Goal: Information Seeking & Learning: Check status

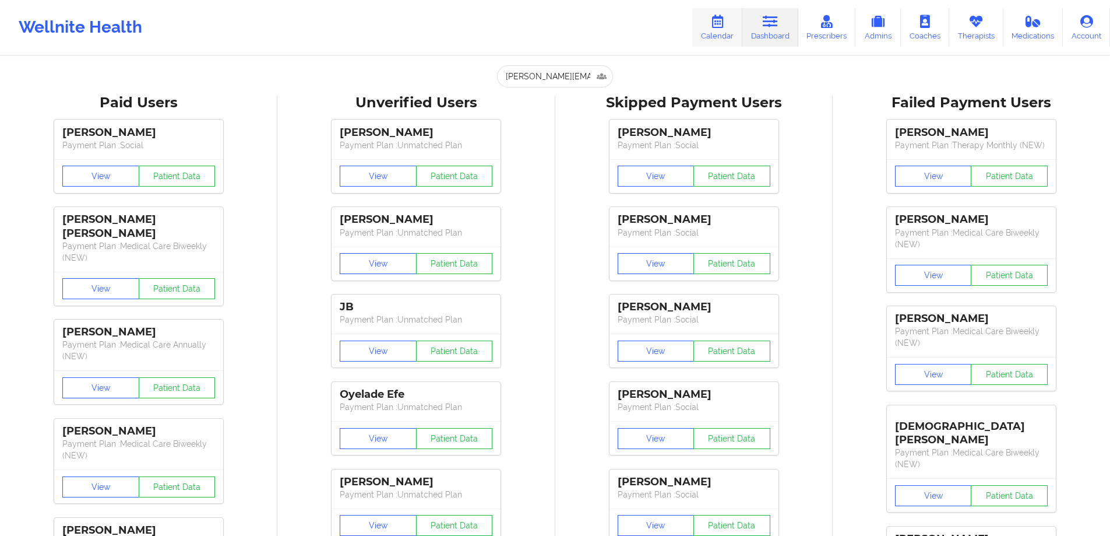
click at [729, 32] on link "Calendar" at bounding box center [717, 27] width 50 height 38
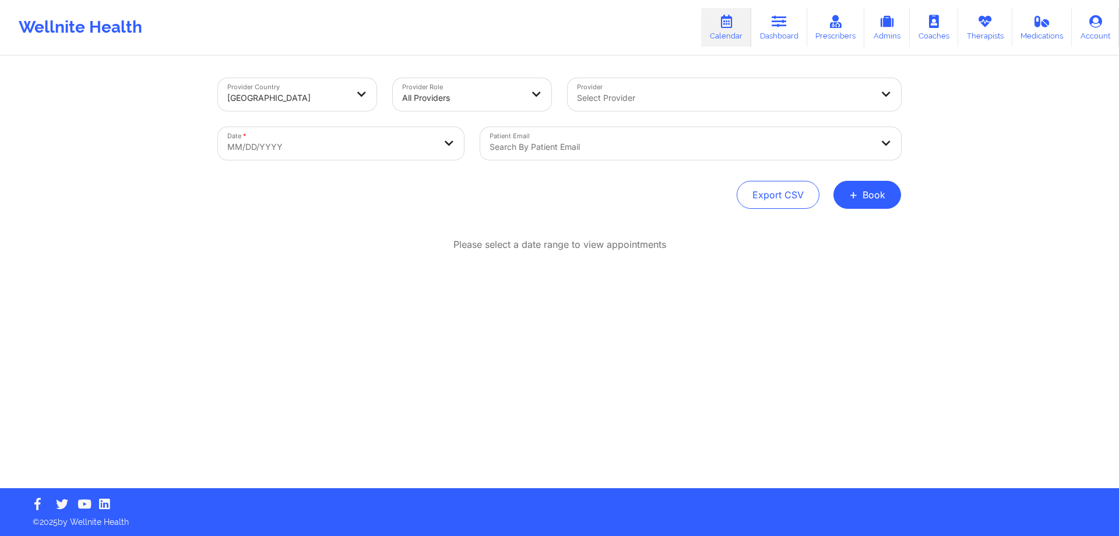
click at [356, 140] on body "Wellnite Health Calendar Dashboard Prescribers Admins Coaches Therapists Medica…" at bounding box center [559, 268] width 1119 height 536
select select "2025-8"
select select "2025-9"
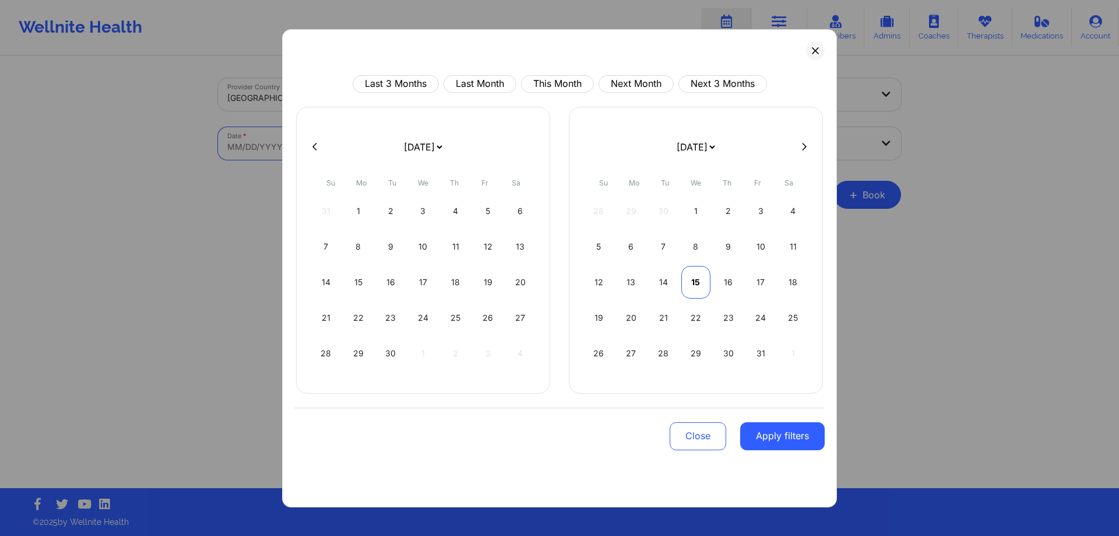
click at [699, 287] on div "15" at bounding box center [696, 282] width 30 height 33
select select "2025-9"
select select "2025-10"
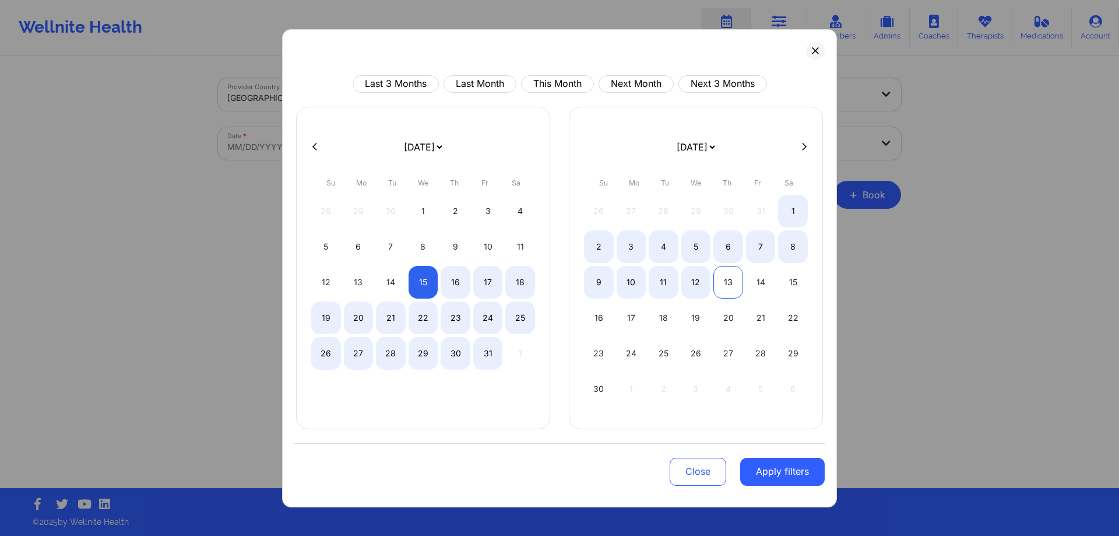
click at [733, 286] on div "13" at bounding box center [728, 282] width 30 height 33
select select "2025-9"
select select "2025-10"
click at [448, 272] on div "16" at bounding box center [456, 282] width 30 height 33
select select "2025-9"
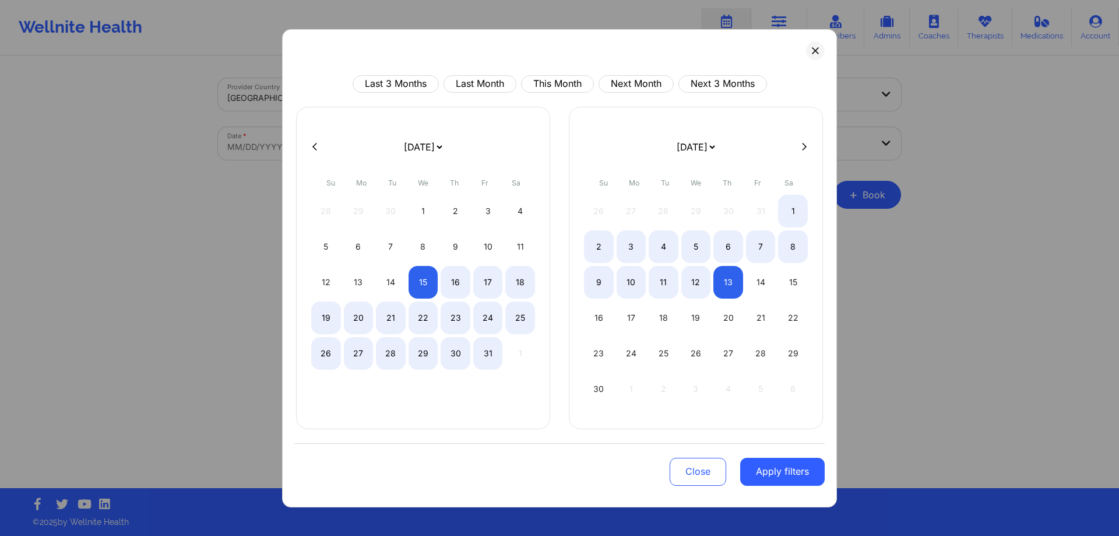
select select "2025-10"
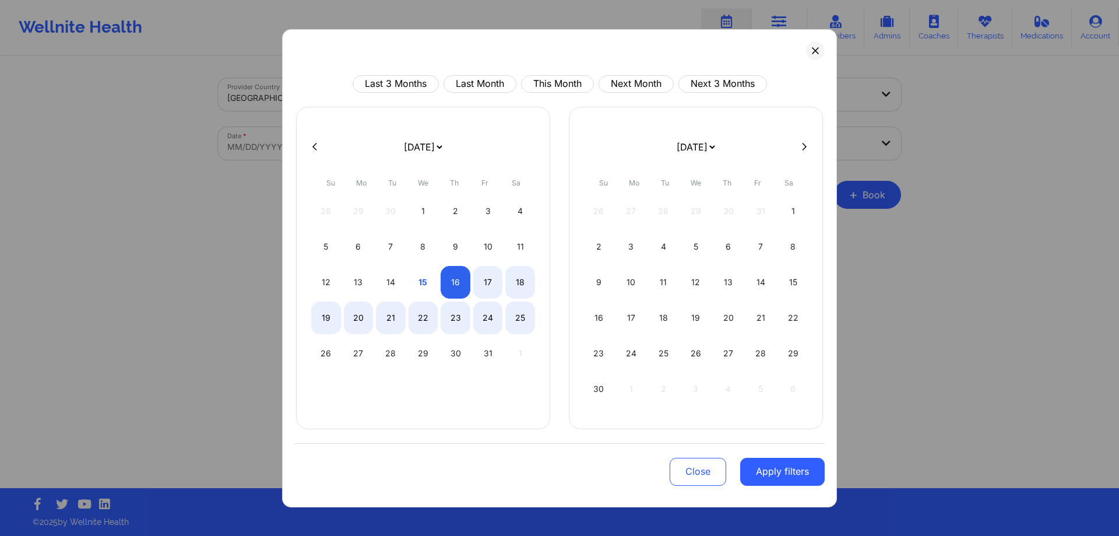
select select "2025-9"
select select "2025-10"
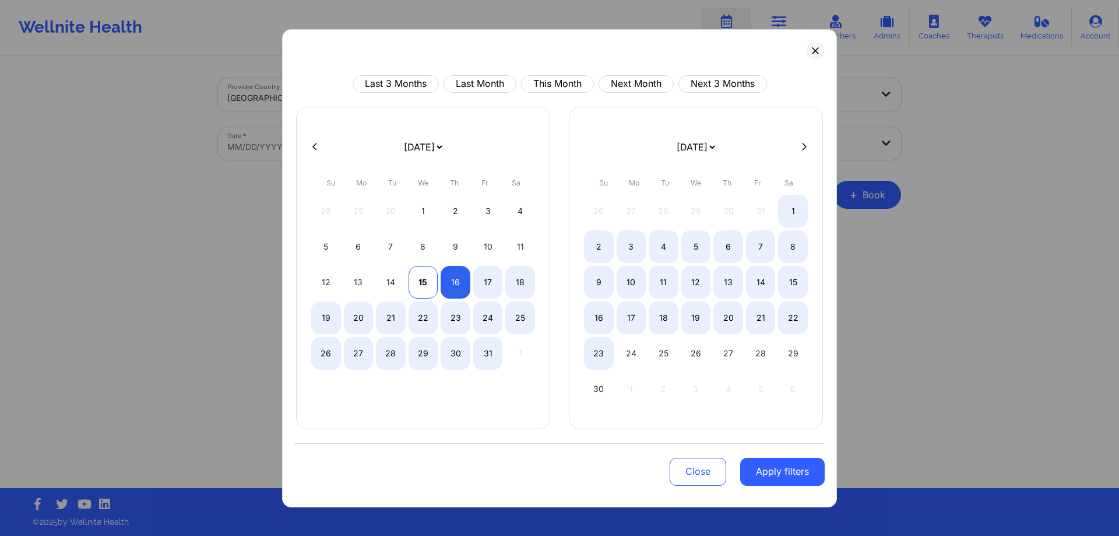
select select "2025-9"
select select "2025-10"
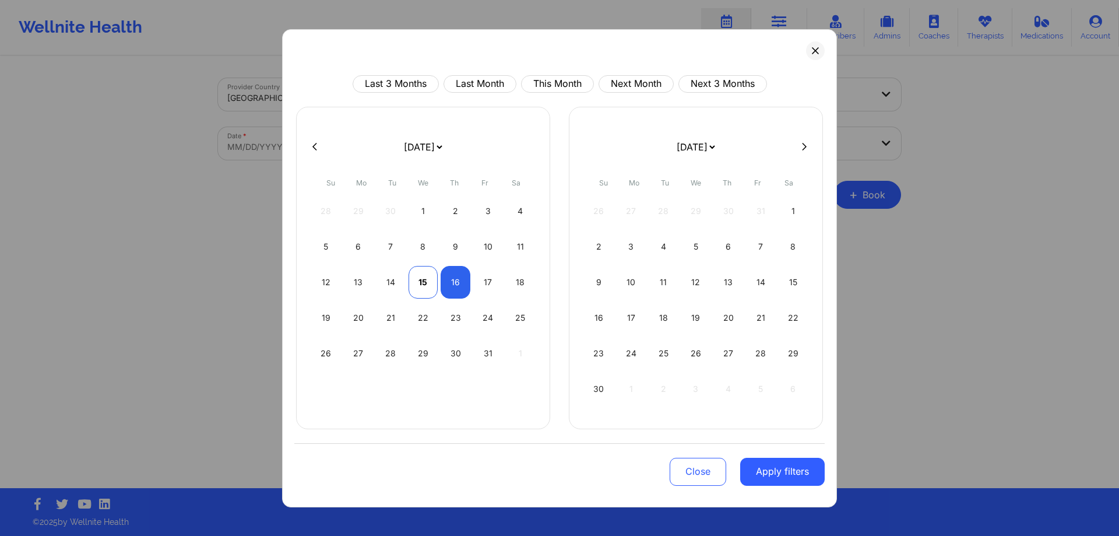
click at [410, 281] on div "15" at bounding box center [424, 282] width 30 height 33
select select "2025-9"
select select "2025-10"
select select "2025-9"
select select "2025-10"
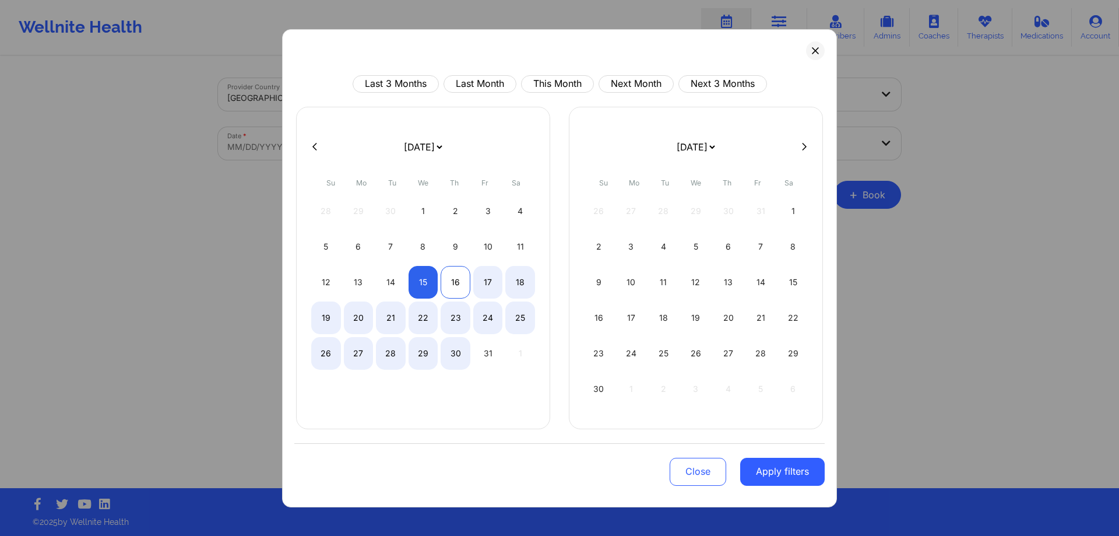
select select "2025-9"
select select "2025-10"
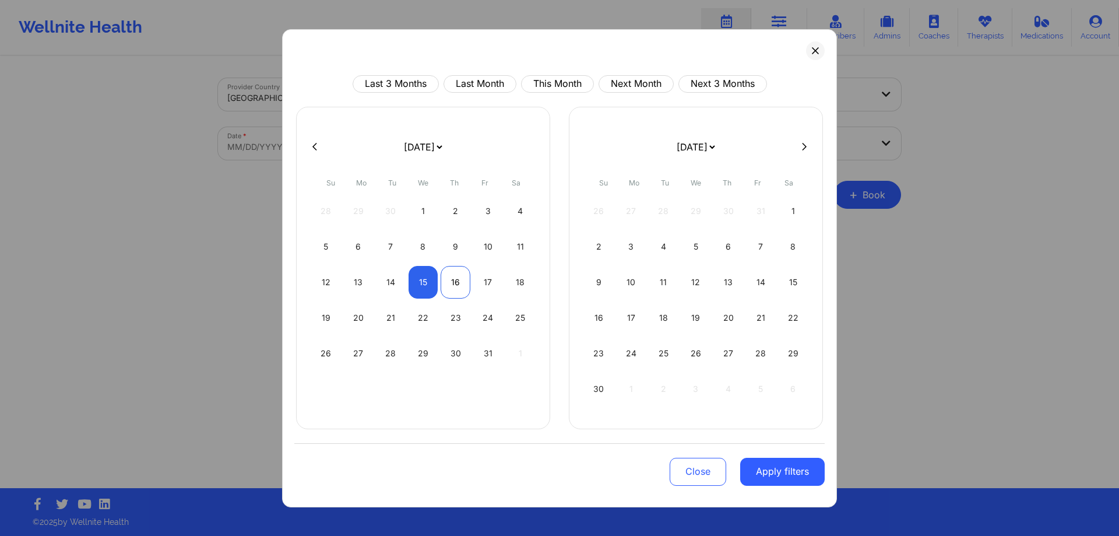
click at [453, 275] on div "16" at bounding box center [456, 282] width 30 height 33
select select "2025-9"
select select "2025-10"
click at [790, 467] on button "Apply filters" at bounding box center [782, 472] width 85 height 28
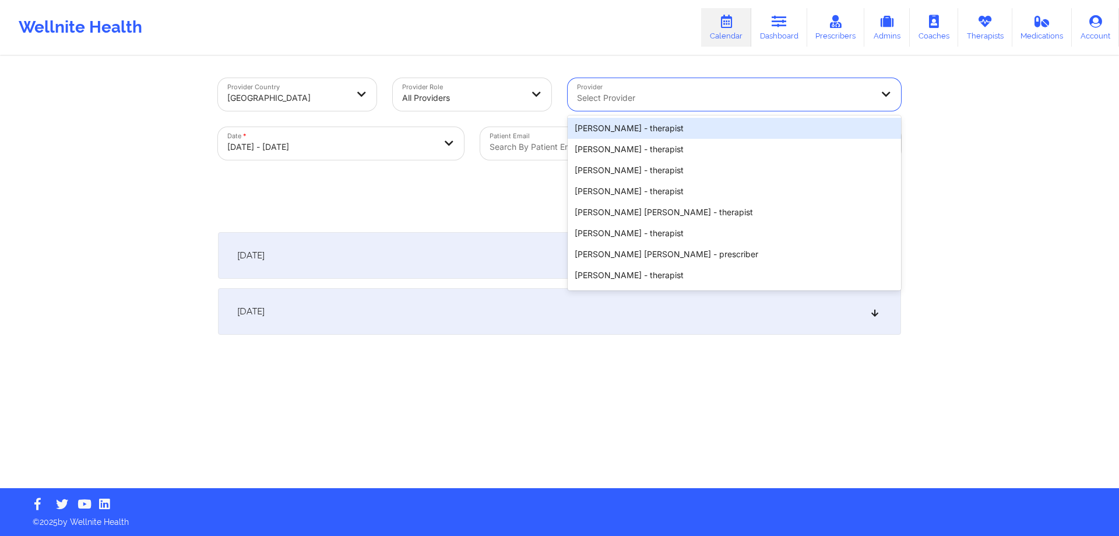
click at [672, 96] on div at bounding box center [724, 98] width 295 height 14
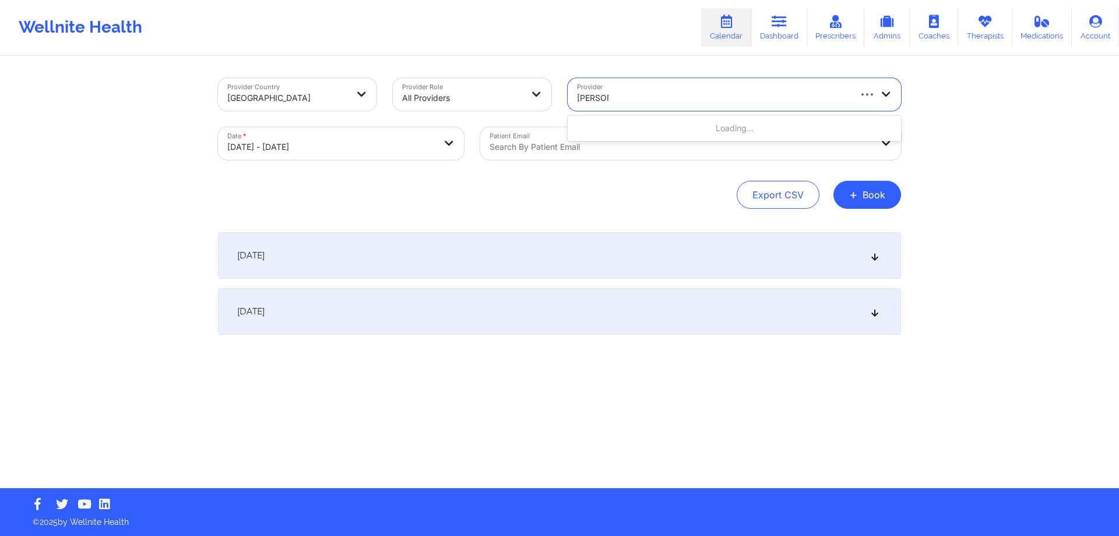
type input "[PERSON_NAME]"
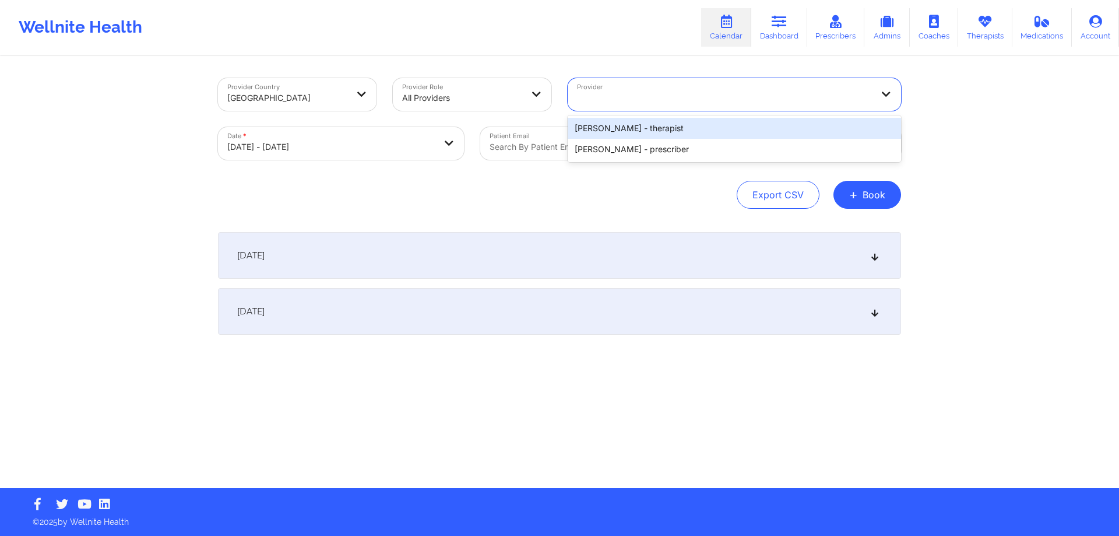
click at [655, 95] on div at bounding box center [724, 98] width 295 height 14
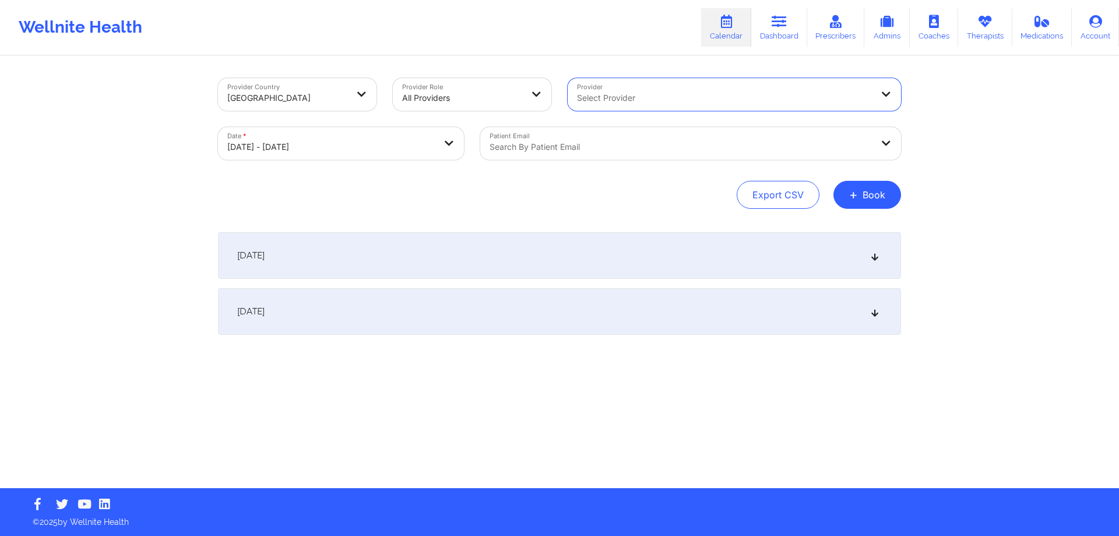
click at [551, 228] on div "Provider Country [GEOGRAPHIC_DATA] Provider Role All Providers Provider Select …" at bounding box center [559, 272] width 699 height 431
click at [481, 97] on div at bounding box center [462, 98] width 120 height 14
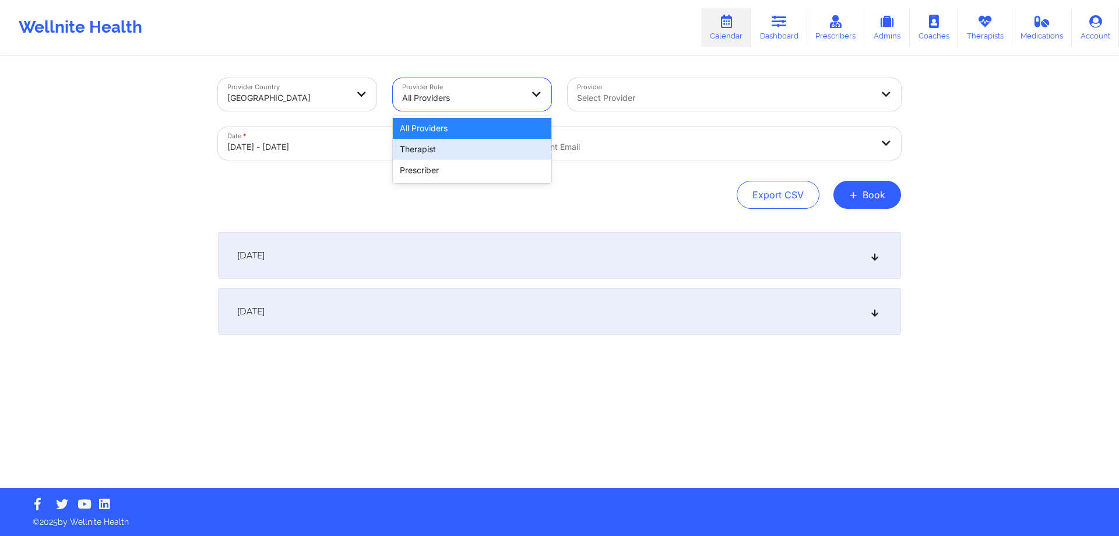
click at [477, 158] on div "Therapist" at bounding box center [472, 149] width 159 height 21
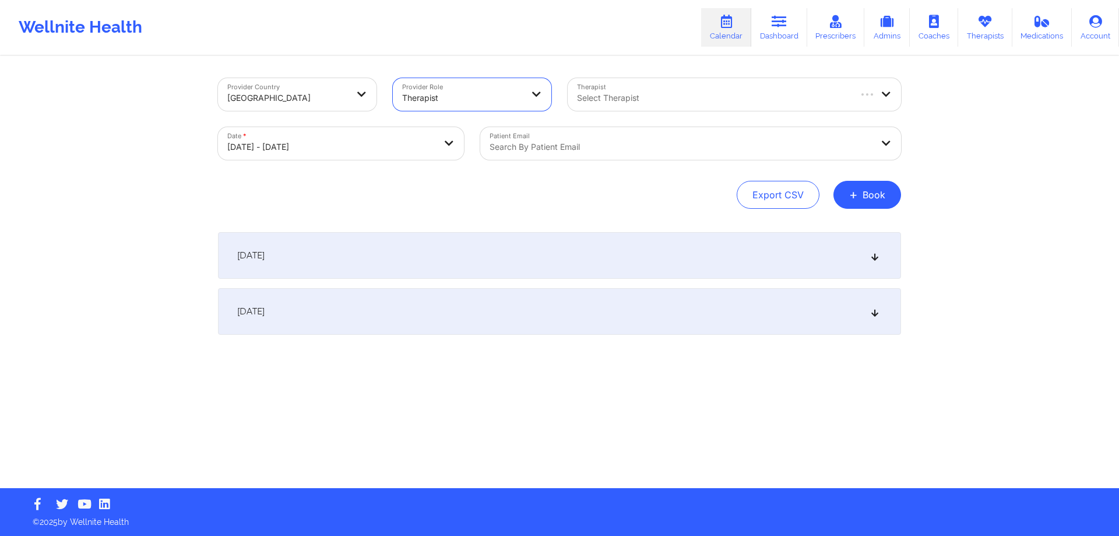
click at [631, 89] on div "Select Therapist" at bounding box center [709, 94] width 282 height 33
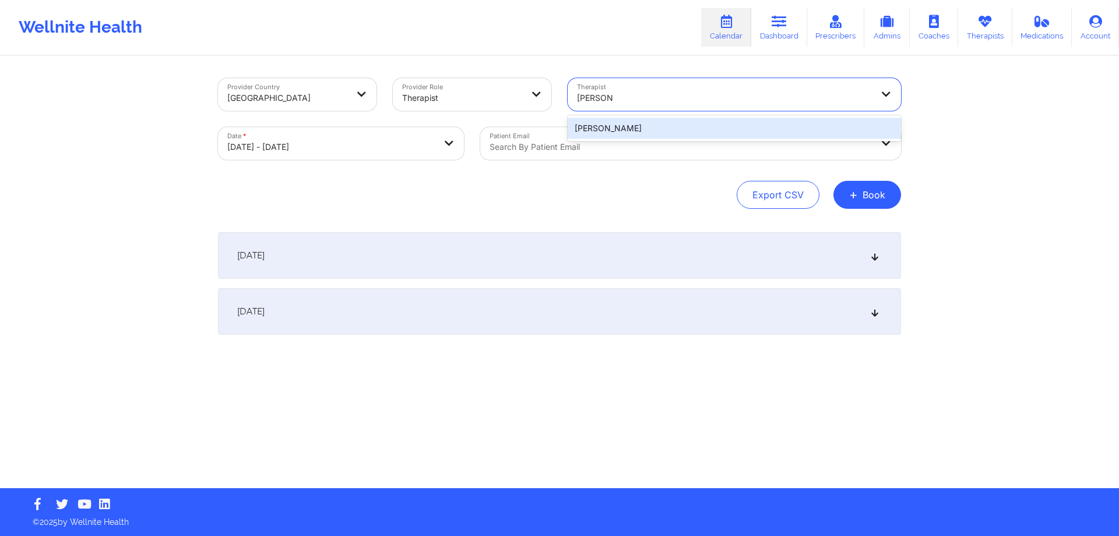
drag, startPoint x: 661, startPoint y: 121, endPoint x: 655, endPoint y: 101, distance: 20.8
click at [655, 101] on div "1 result available for search term [PERSON_NAME] Use Up and Down to choose opti…" at bounding box center [734, 94] width 333 height 33
type input "pol"
type input "poll"
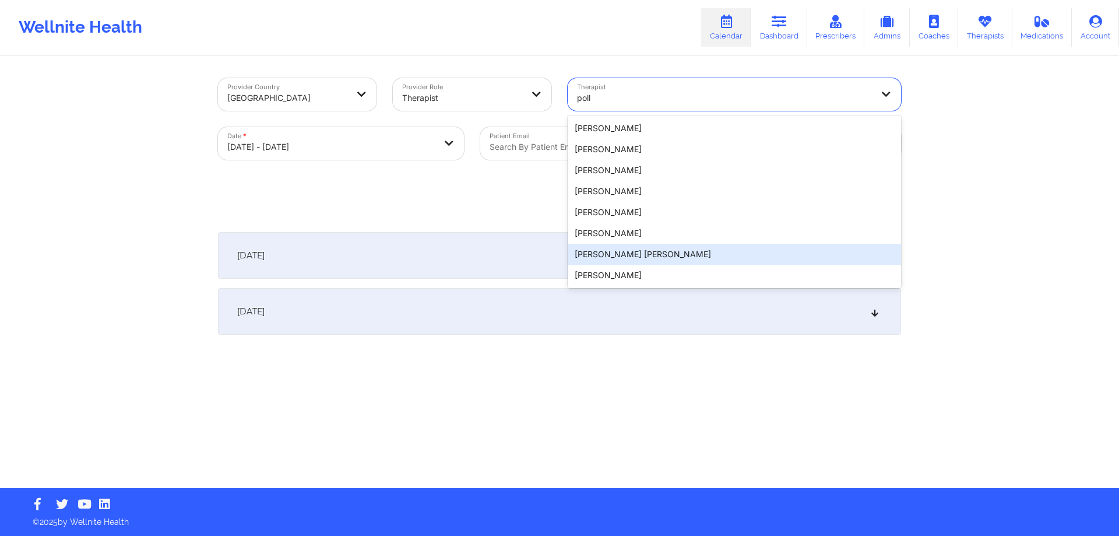
click at [670, 250] on div "[PERSON_NAME] [PERSON_NAME]" at bounding box center [734, 254] width 333 height 21
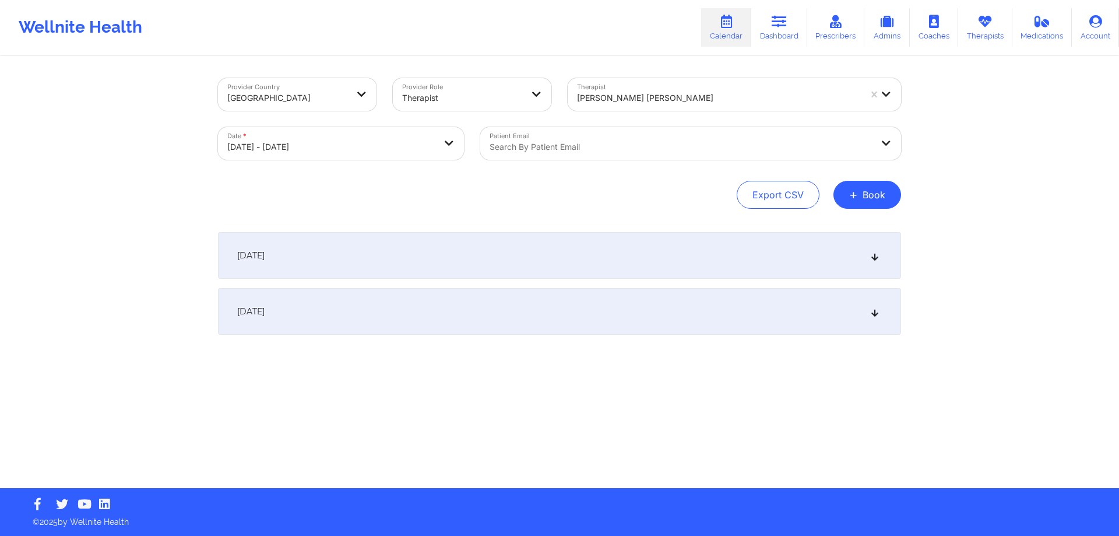
drag, startPoint x: 856, startPoint y: 188, endPoint x: 557, endPoint y: 160, distance: 300.3
click at [559, 161] on div "Provider Country [GEOGRAPHIC_DATA] Provider Role Therapist Therapist [PERSON_NA…" at bounding box center [559, 143] width 683 height 131
click at [529, 265] on div "[DATE]" at bounding box center [559, 255] width 683 height 47
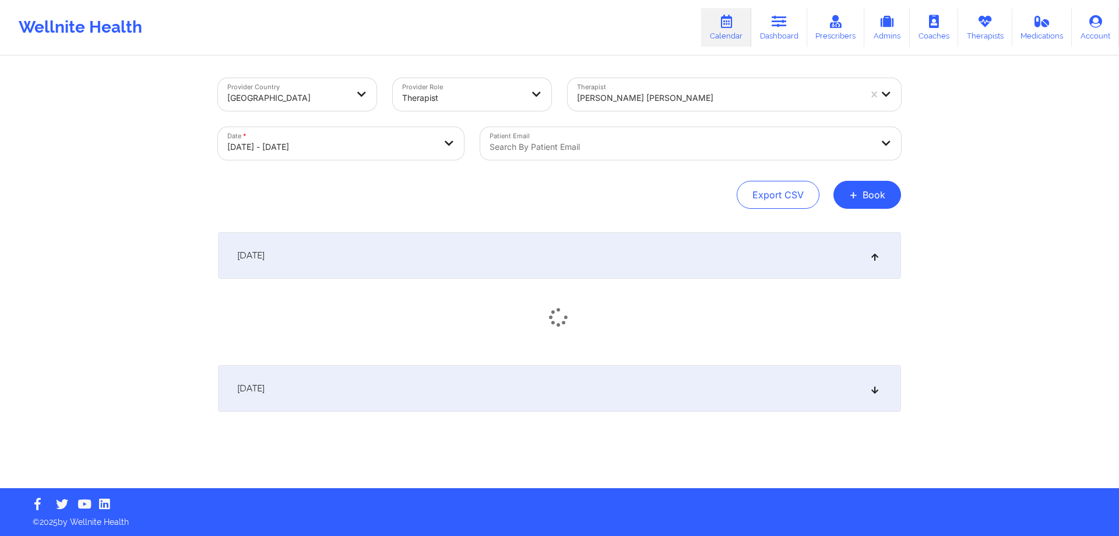
click at [532, 265] on div "[DATE]" at bounding box center [559, 255] width 683 height 47
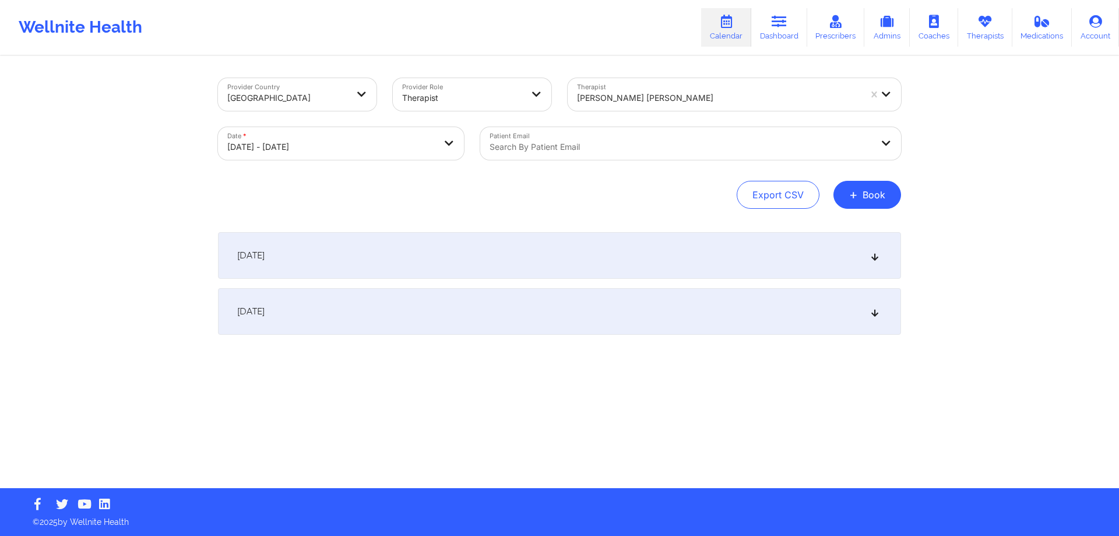
click at [539, 268] on div "[DATE]" at bounding box center [559, 255] width 683 height 47
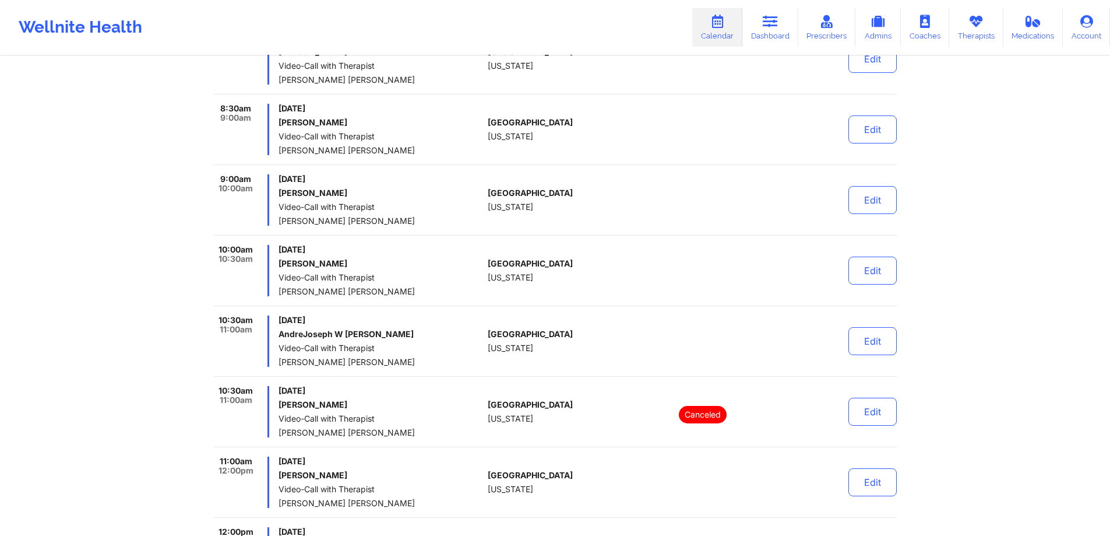
scroll to position [291, 0]
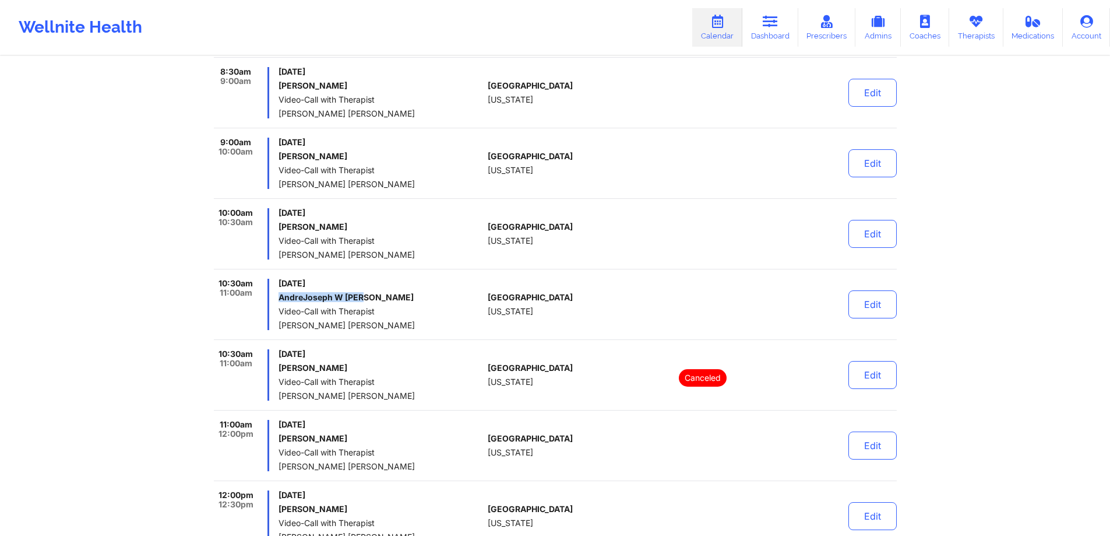
drag, startPoint x: 377, startPoint y: 303, endPoint x: 276, endPoint y: 302, distance: 100.8
click at [276, 302] on div "10:30am 11:00am [DATE] [PERSON_NAME] Video-Call with Therapist [PERSON_NAME] [P…" at bounding box center [349, 304] width 270 height 51
copy h6 "AndreJoseph W [PERSON_NAME]"
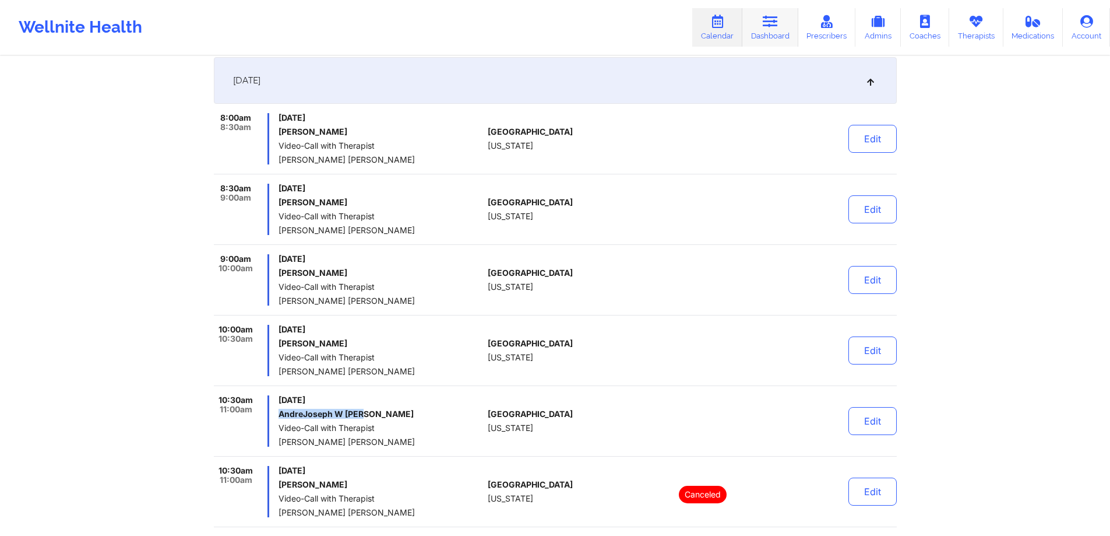
click at [776, 36] on link "Dashboard" at bounding box center [771, 27] width 56 height 38
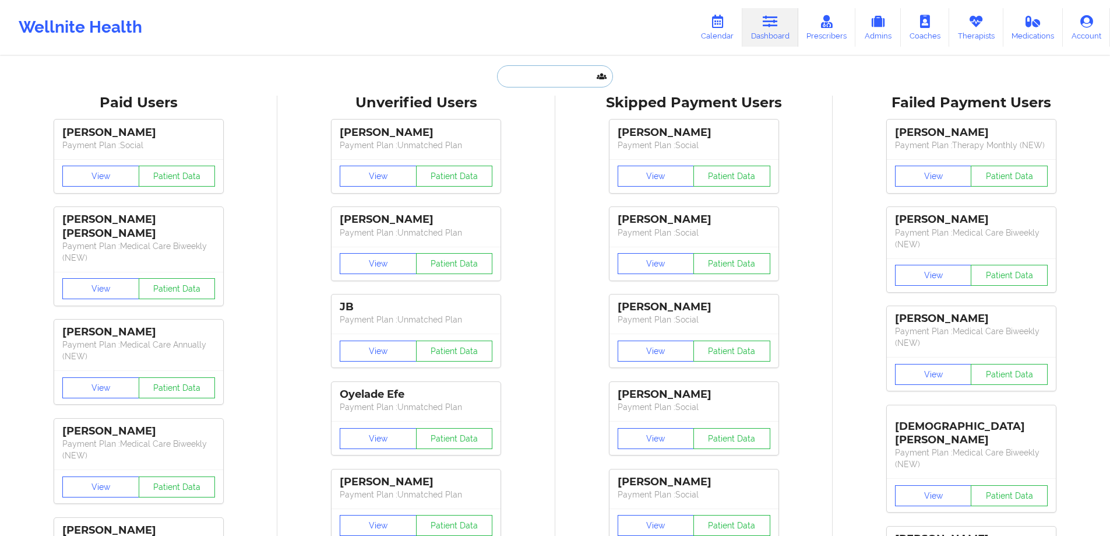
click at [534, 82] on input "text" at bounding box center [554, 76] width 115 height 22
paste input "AndreJoseph W [PERSON_NAME]"
type input "AndreJoseph W [PERSON_NAME]"
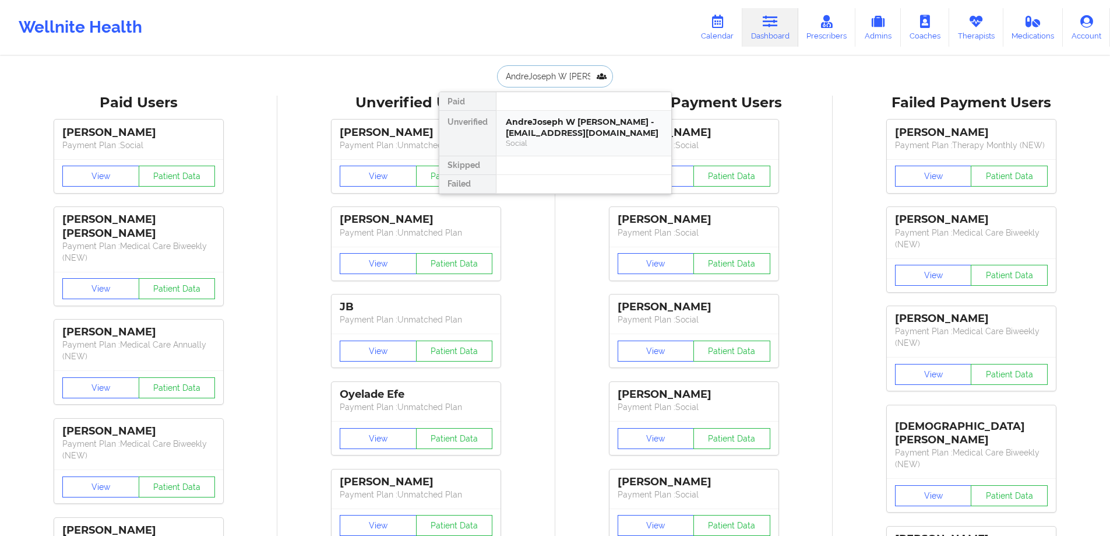
click at [569, 116] on div "AndreJoseph W [PERSON_NAME] - [EMAIL_ADDRESS][DOMAIN_NAME] Social" at bounding box center [584, 133] width 175 height 45
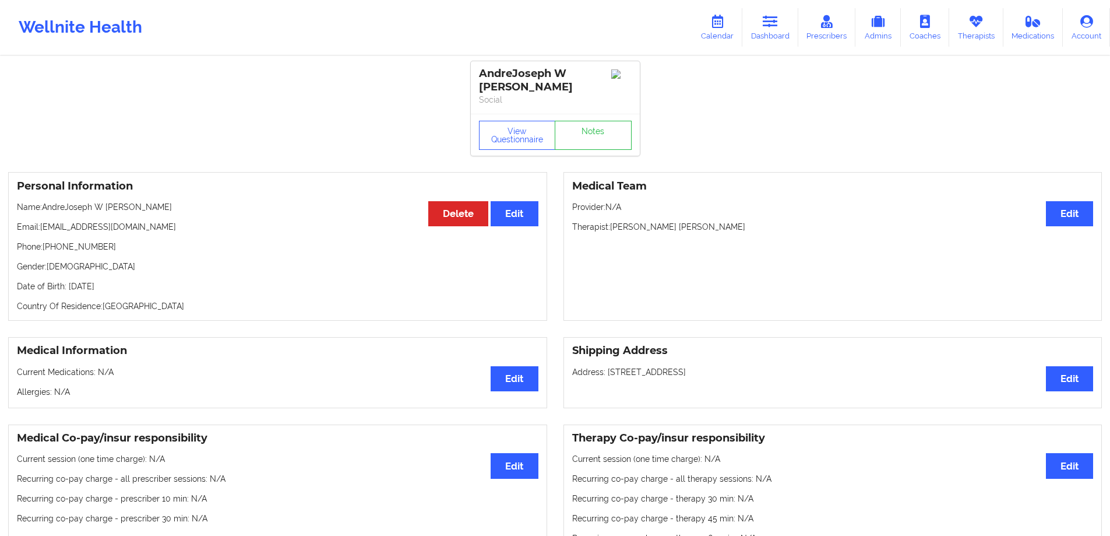
drag, startPoint x: 145, startPoint y: 269, endPoint x: 121, endPoint y: 273, distance: 24.2
click at [121, 280] on p "Date of Birth: [DEMOGRAPHIC_DATA]" at bounding box center [278, 286] width 522 height 12
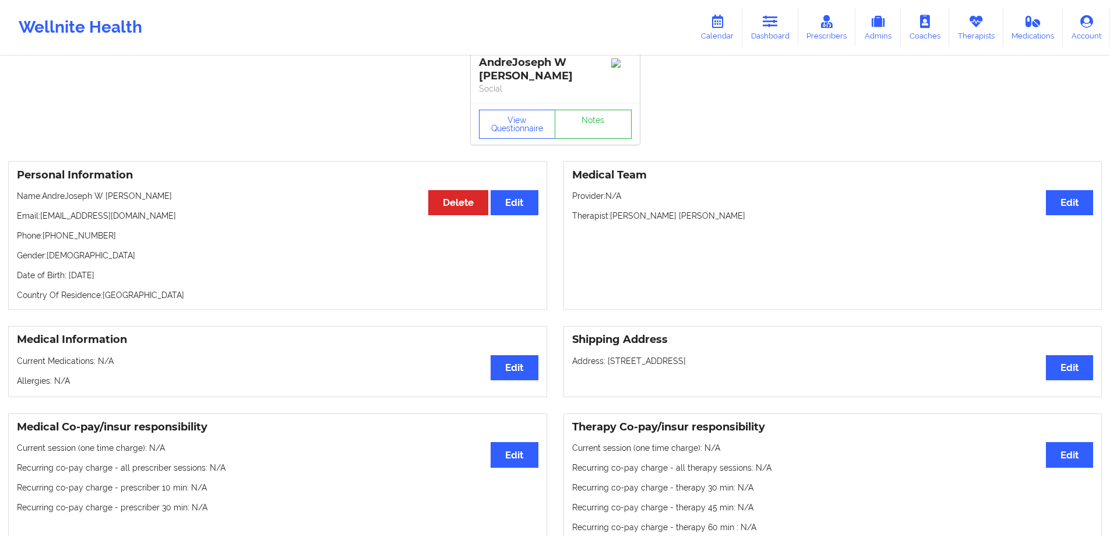
scroll to position [4, 0]
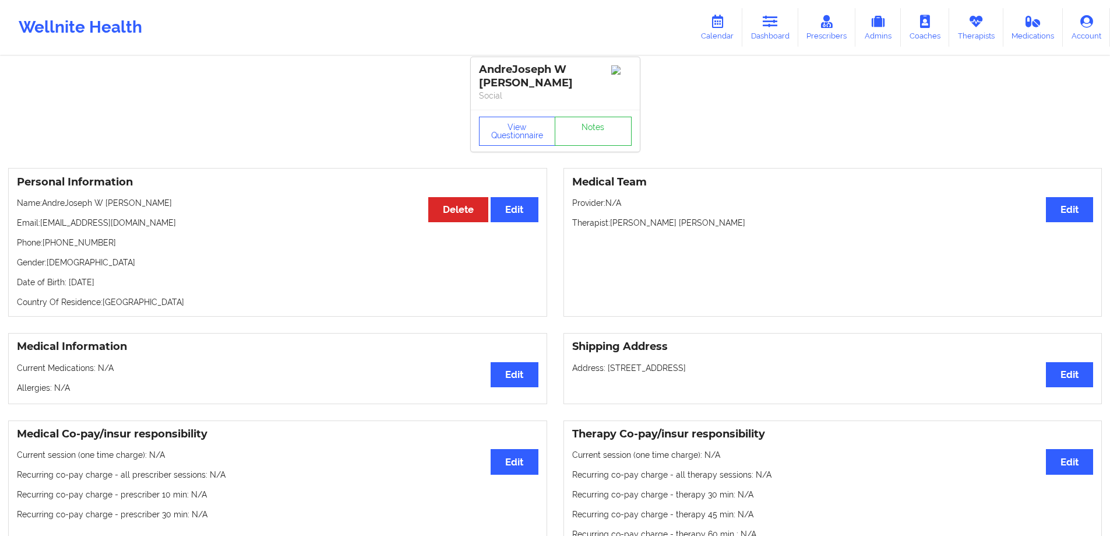
click at [116, 240] on div "Personal Information Edit Delete Name: [PERSON_NAME] Email: [EMAIL_ADDRESS][DOM…" at bounding box center [277, 242] width 539 height 149
drag, startPoint x: 119, startPoint y: 230, endPoint x: 47, endPoint y: 232, distance: 72.9
click at [47, 237] on p "Phone: [PHONE_NUMBER]" at bounding box center [278, 243] width 522 height 12
copy p "[PHONE_NUMBER]"
